Goal: Transaction & Acquisition: Purchase product/service

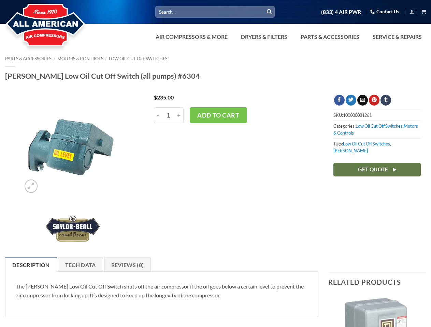
click at [215, 164] on div "$ 235.00 - [PERSON_NAME] Low Oil Cut Off Switch (all pumps) #6304 quantity 1 + …" at bounding box center [233, 173] width 179 height 156
click at [288, 37] on link "Dryers & Filters" at bounding box center [264, 37] width 55 height 14
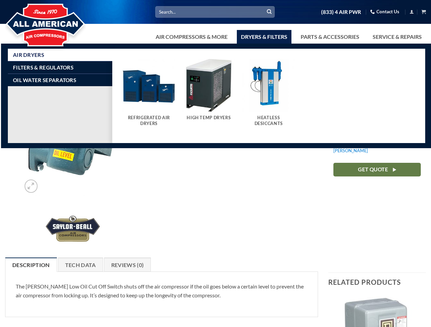
click at [191, 37] on link "Air Compressors & More" at bounding box center [191, 37] width 80 height 14
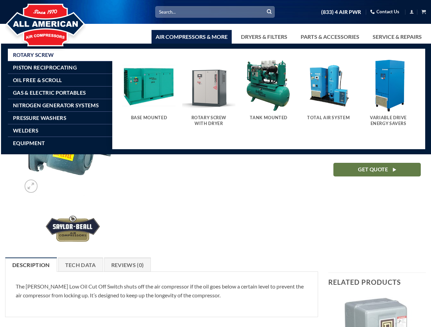
click at [263, 37] on link "Dryers & Filters" at bounding box center [264, 37] width 55 height 14
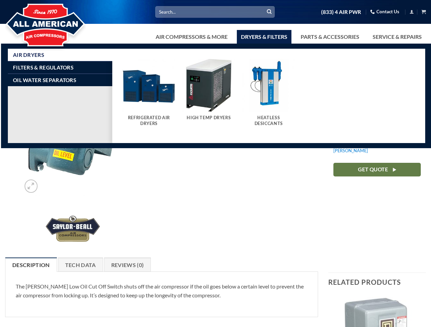
click at [329, 37] on link "Parts & Accessories" at bounding box center [329, 37] width 67 height 14
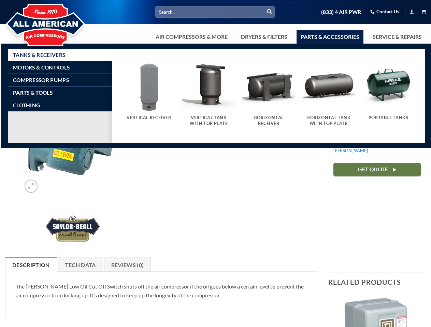
click at [215, 188] on div "$ 235.00 - [PERSON_NAME] Low Oil Cut Off Switch (all pumps) #6304 quantity 1 + …" at bounding box center [233, 173] width 179 height 156
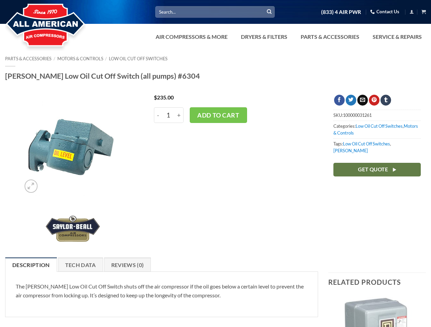
click at [168, 119] on h5 "Vertical Receiver" at bounding box center [148, 121] width 46 height 5
click at [158, 115] on input "-" at bounding box center [158, 115] width 8 height 16
click at [179, 115] on input "+" at bounding box center [179, 115] width 9 height 16
type input "2"
